Goal: Communication & Community: Answer question/provide support

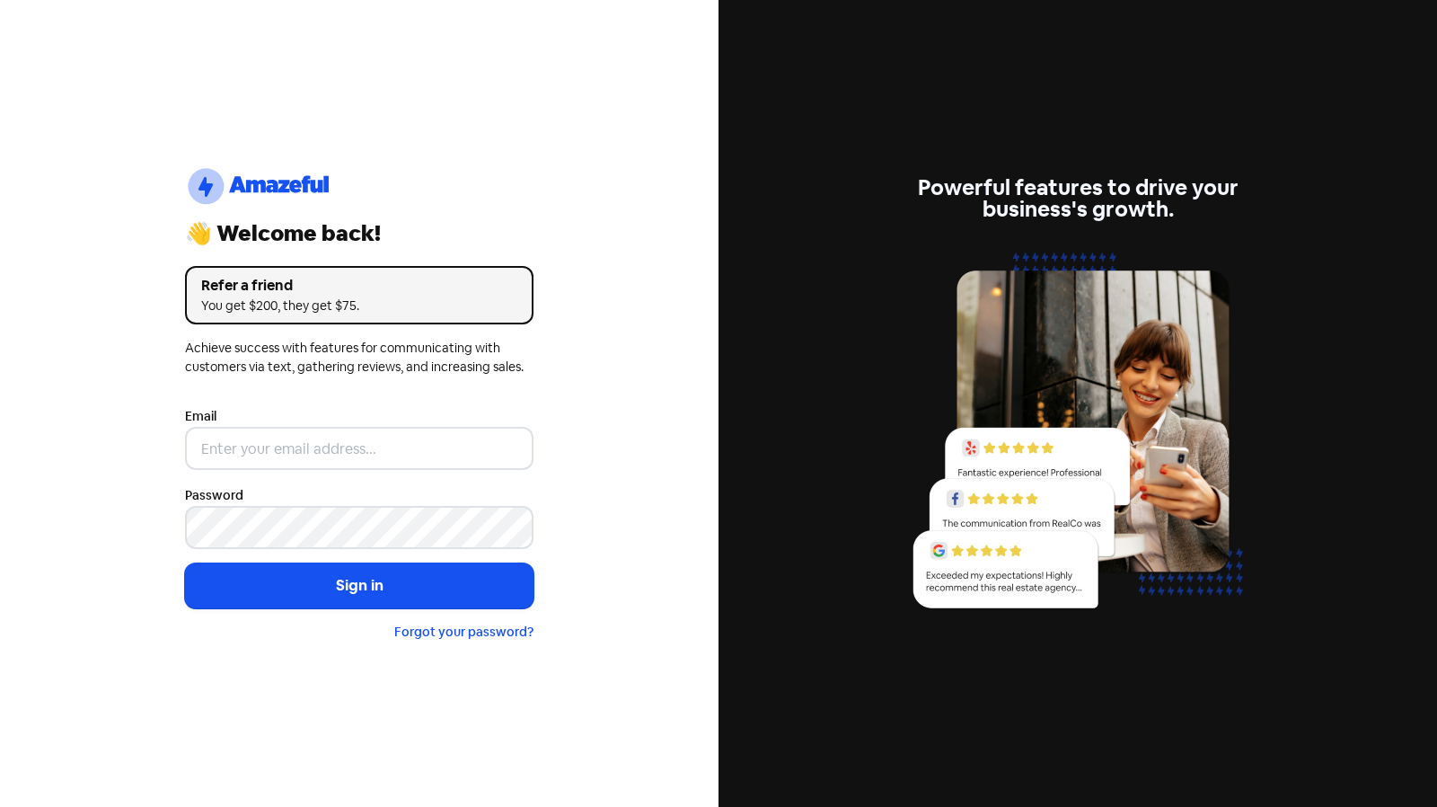
click at [289, 426] on div "Email" at bounding box center [359, 437] width 349 height 65
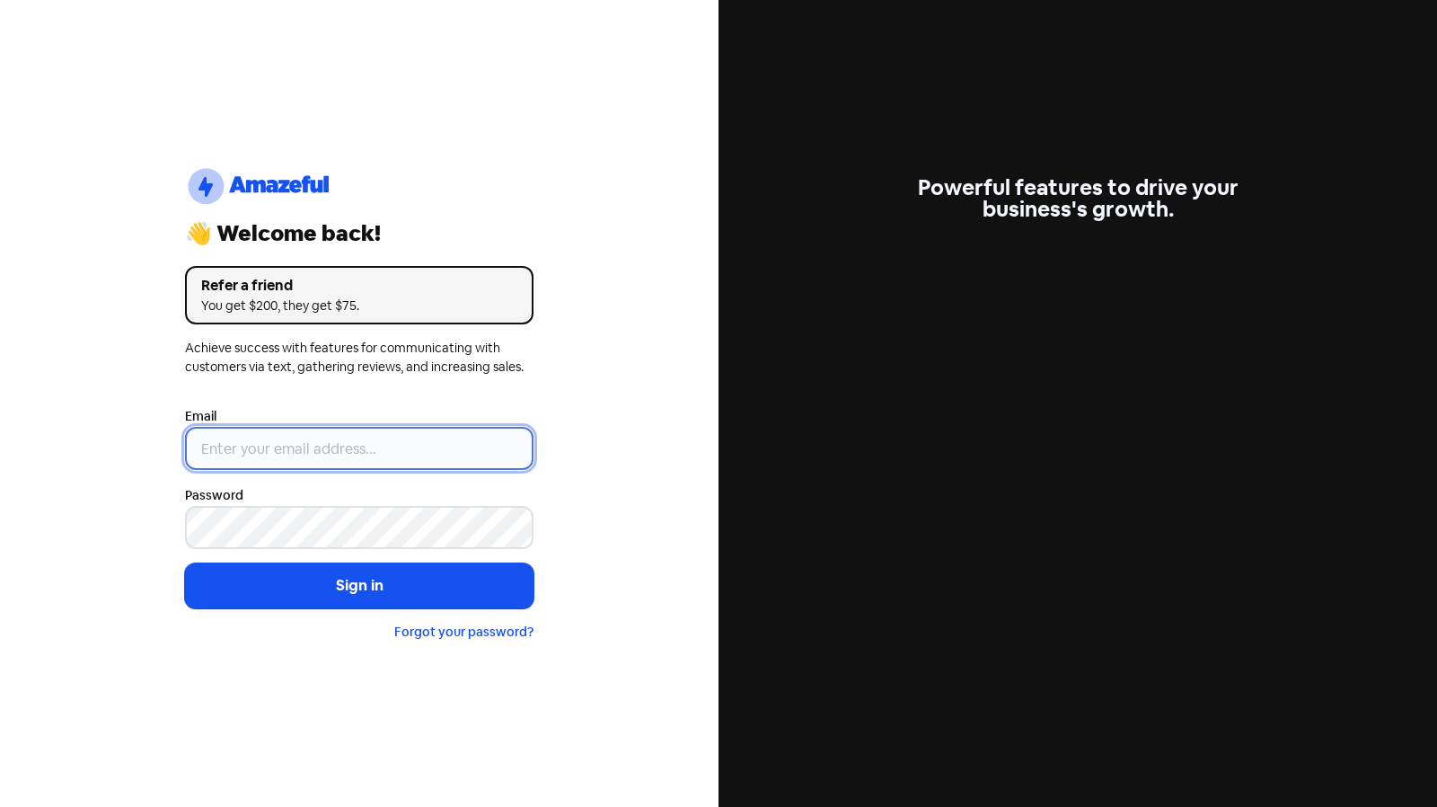
click at [255, 460] on input "email" at bounding box center [359, 448] width 349 height 43
type input "[EMAIL_ADDRESS][PERSON_NAME][DOMAIN_NAME]"
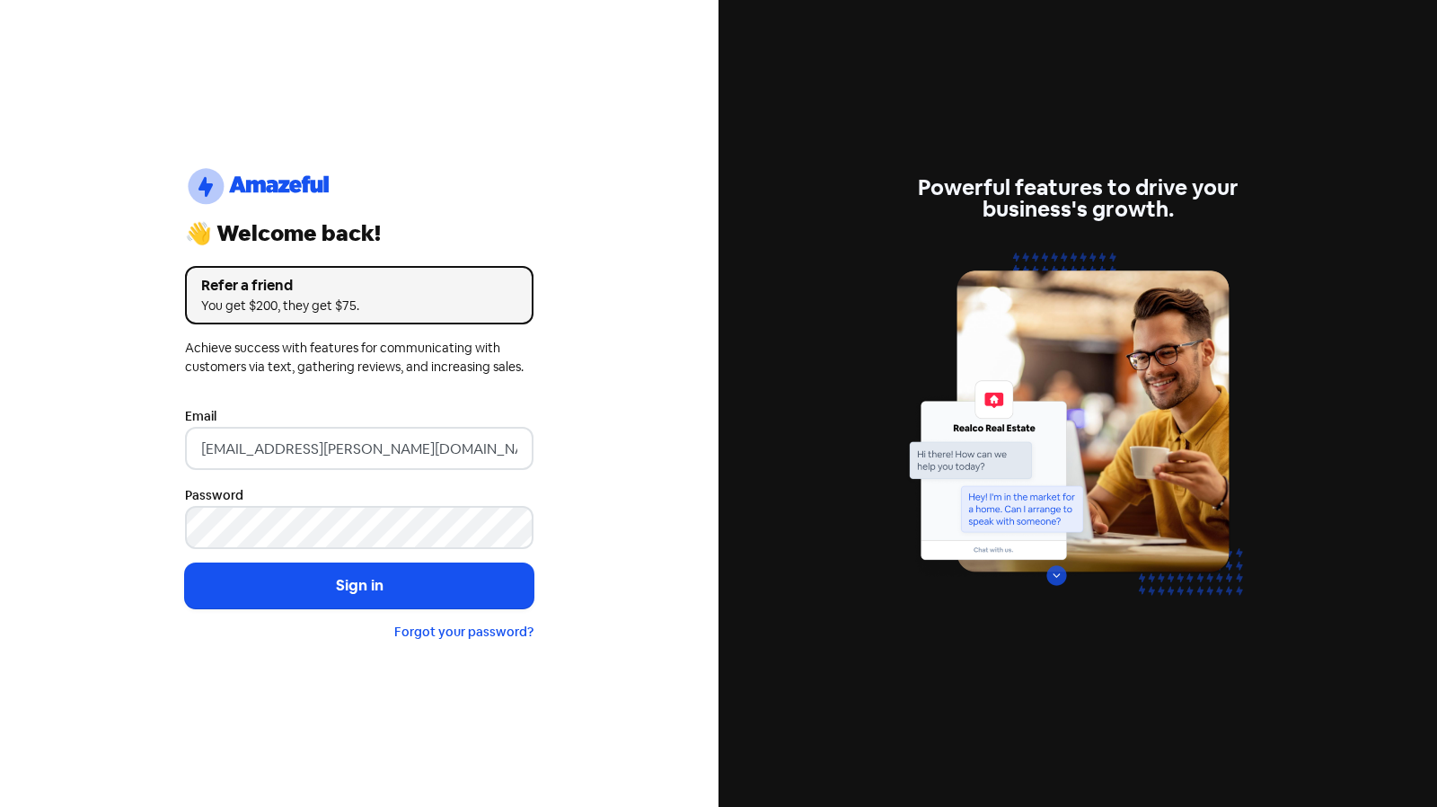
click at [185, 563] on button "Sign in" at bounding box center [359, 585] width 349 height 45
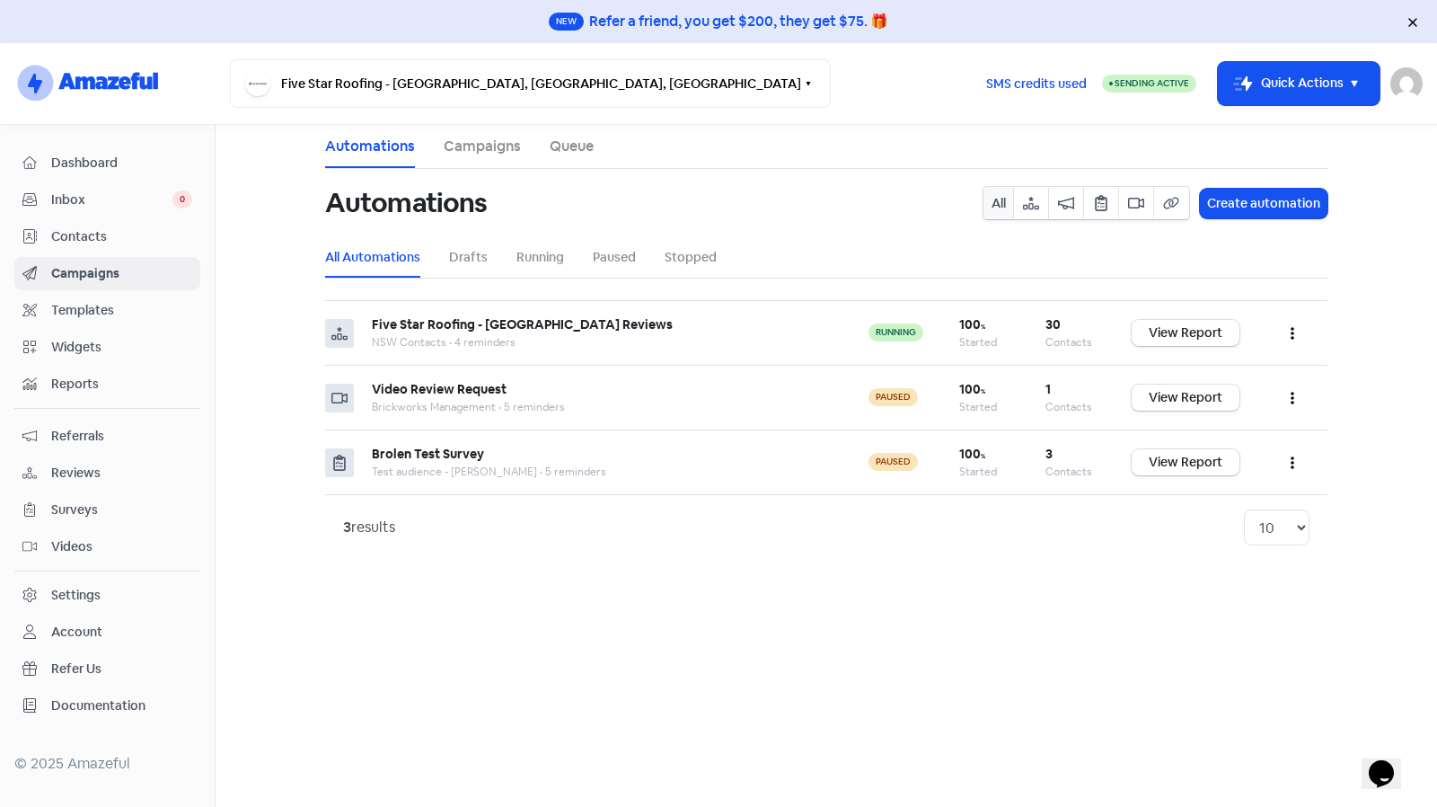
click at [125, 696] on span "Documentation" at bounding box center [121, 705] width 141 height 19
click at [135, 585] on div "Settings" at bounding box center [107, 595] width 170 height 21
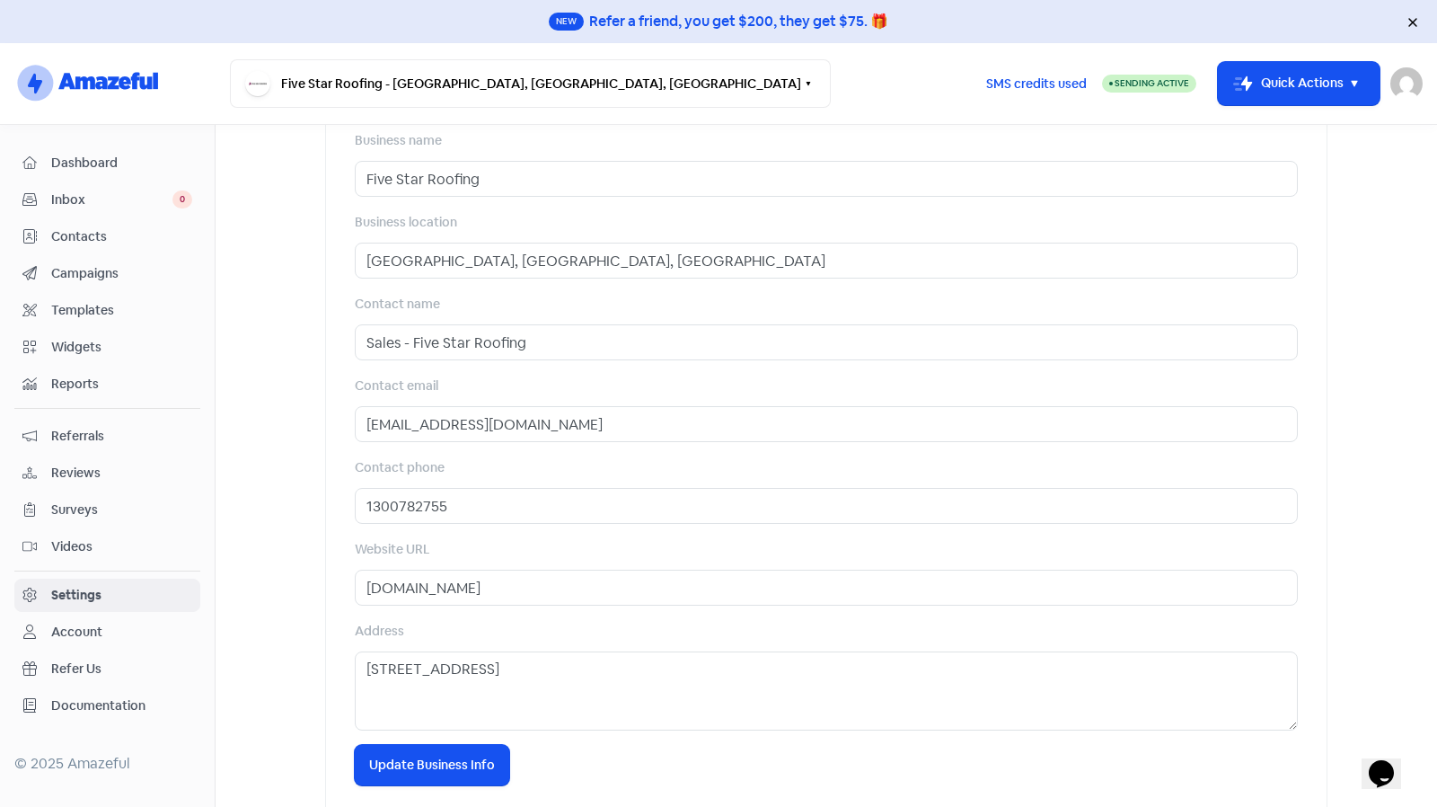
scroll to position [649, 0]
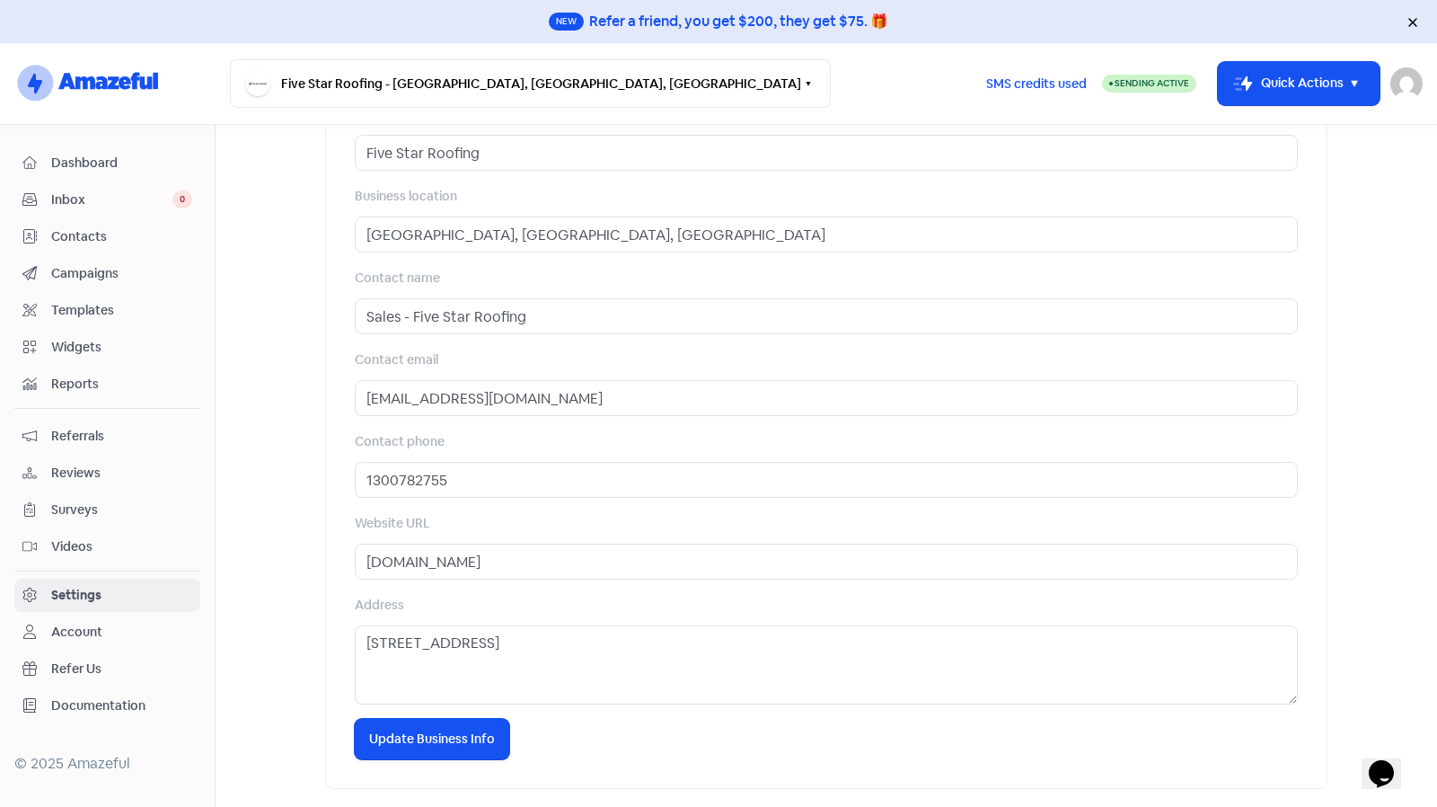
click at [88, 623] on div "Account" at bounding box center [76, 632] width 51 height 19
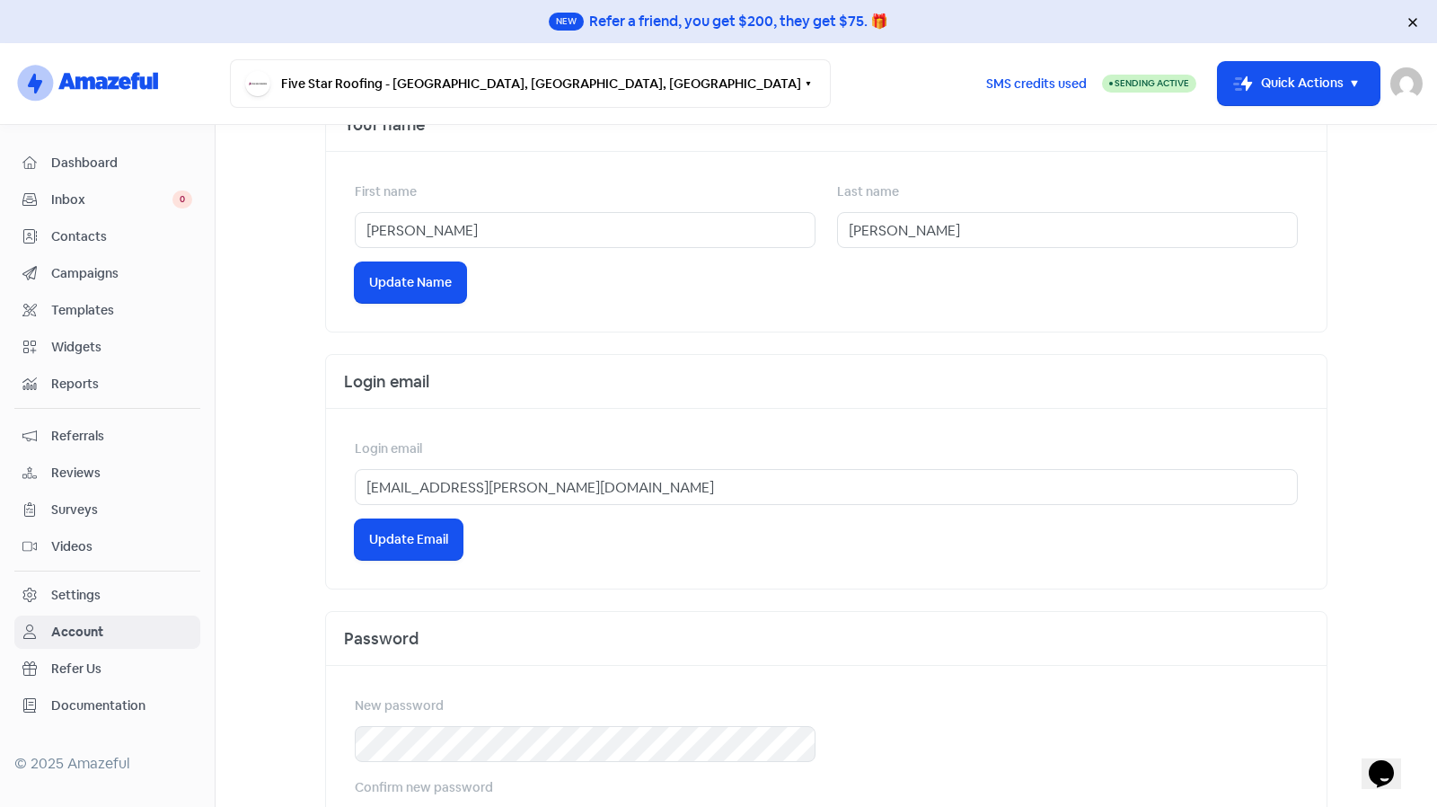
scroll to position [523, 0]
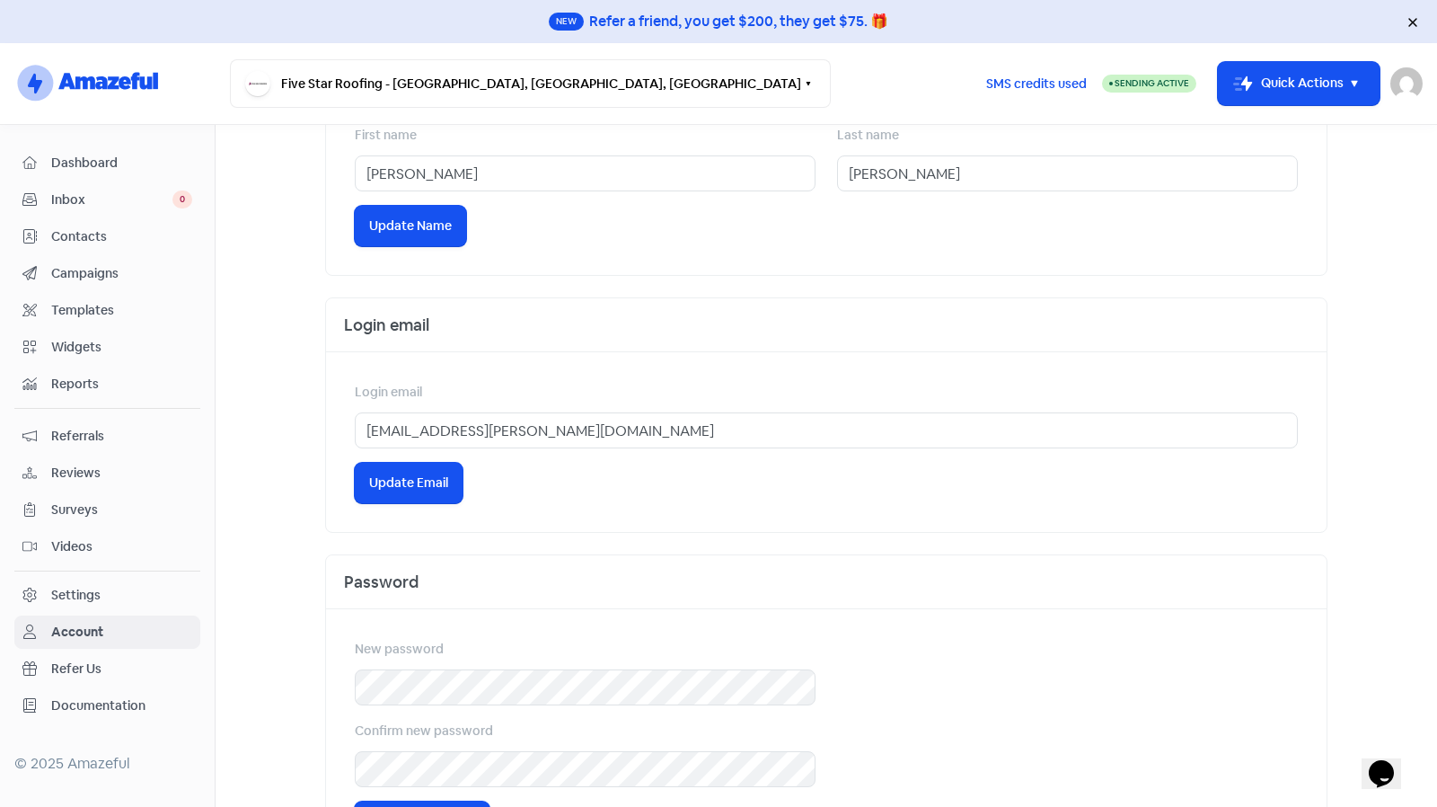
click at [119, 227] on span "Contacts" at bounding box center [121, 236] width 141 height 19
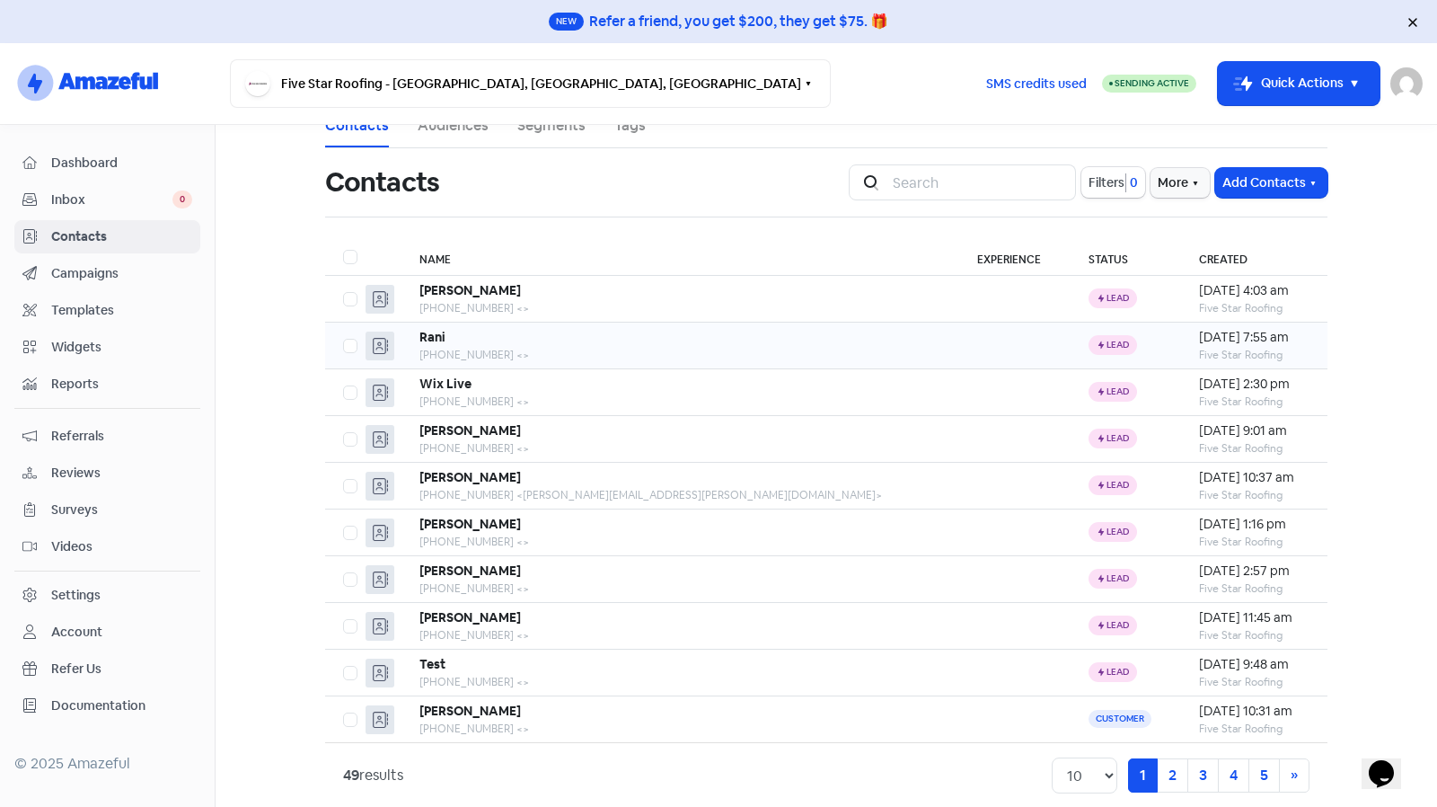
scroll to position [24, 0]
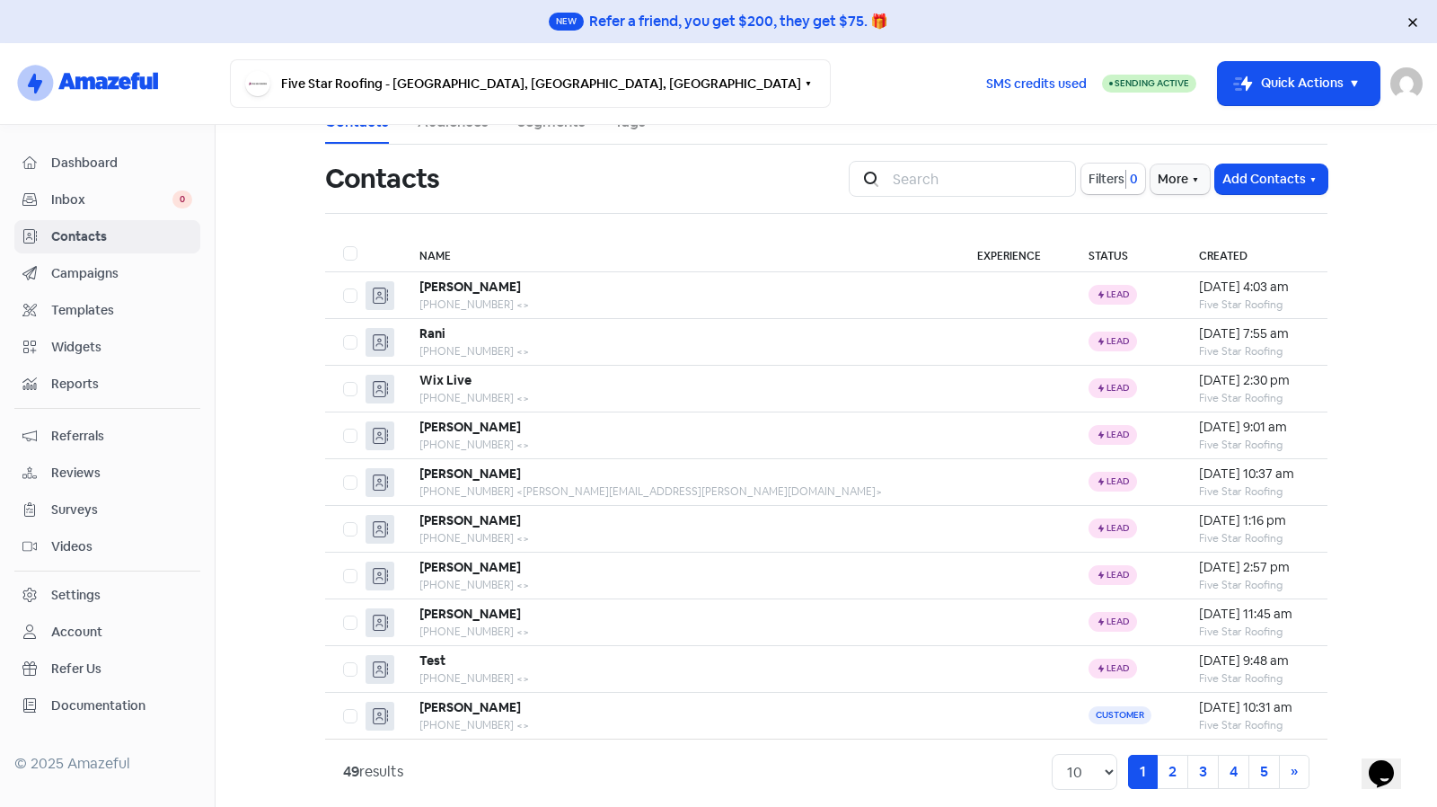
click at [100, 192] on span "Inbox" at bounding box center [111, 199] width 121 height 19
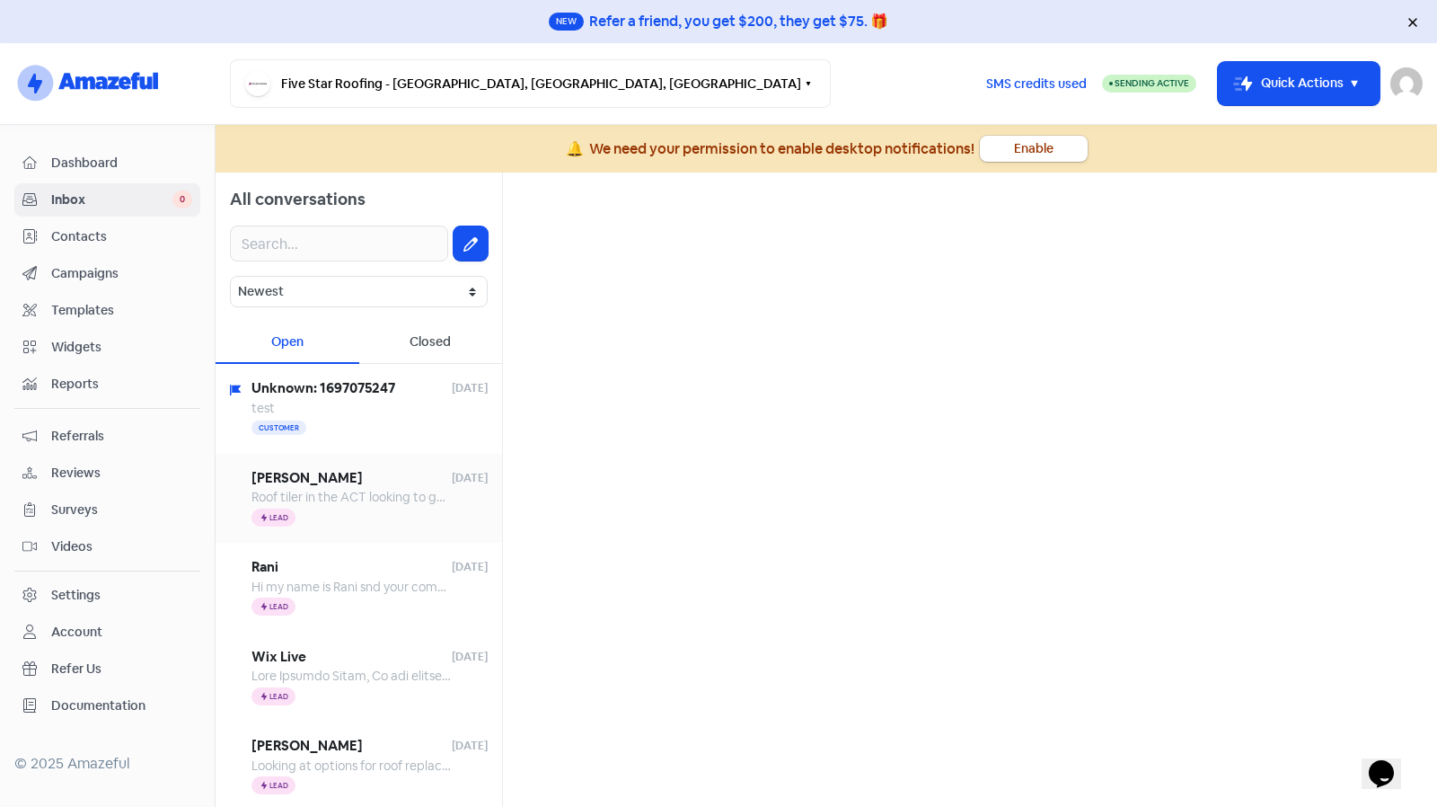
click at [334, 464] on div "Jon 12 Aug 25 Roof tiler in the ACT looking to get monier tiles in Tweed Heads.…" at bounding box center [359, 499] width 287 height 90
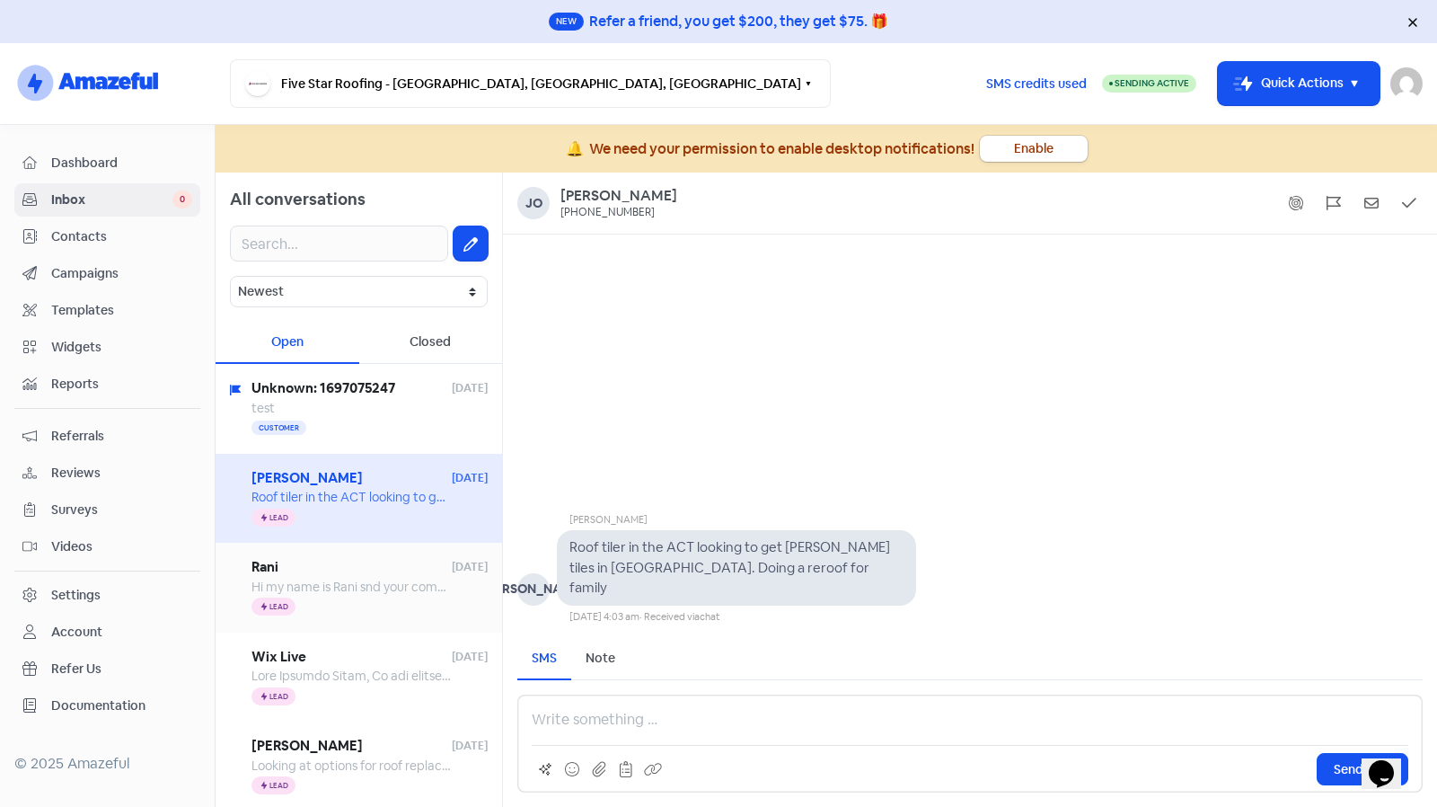
click at [323, 579] on span "Hi my name is Rani snd your company fixed myroof 12 years back. My friend need …" at bounding box center [768, 587] width 1032 height 16
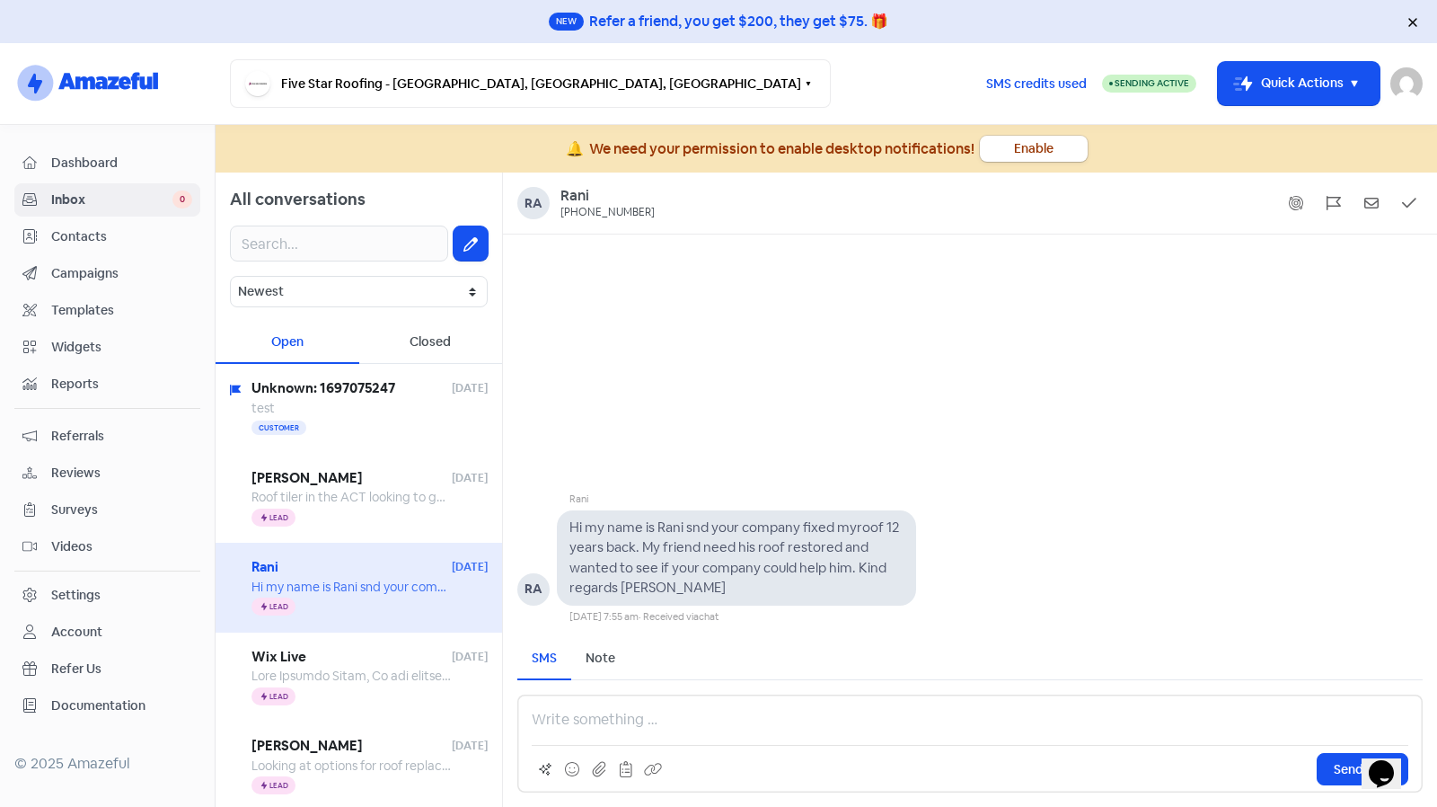
scroll to position [93, 0]
